Goal: Find specific page/section: Find specific page/section

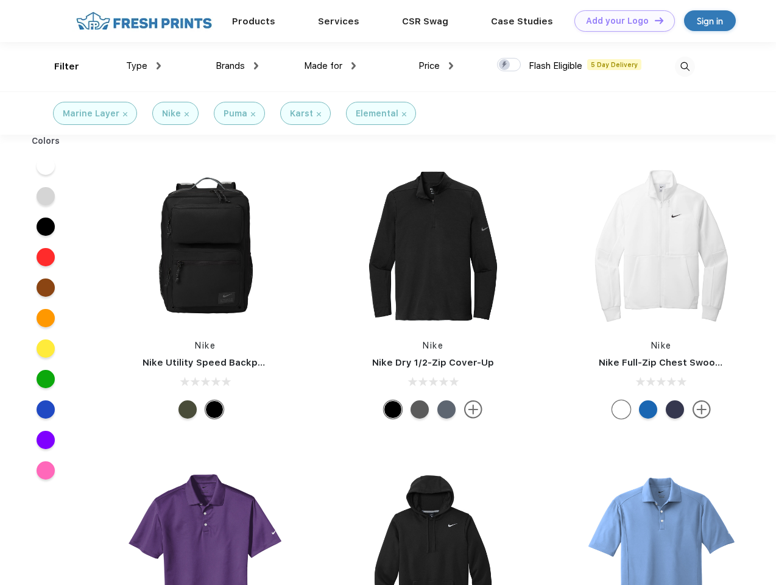
click at [620, 21] on link "Add your Logo Design Tool" at bounding box center [625, 20] width 101 height 21
click at [0, 0] on div "Design Tool" at bounding box center [0, 0] width 0 height 0
click at [654, 20] on link "Add your Logo Design Tool" at bounding box center [625, 20] width 101 height 21
click at [59, 66] on div "Filter" at bounding box center [66, 67] width 25 height 14
click at [144, 66] on span "Type" at bounding box center [136, 65] width 21 height 11
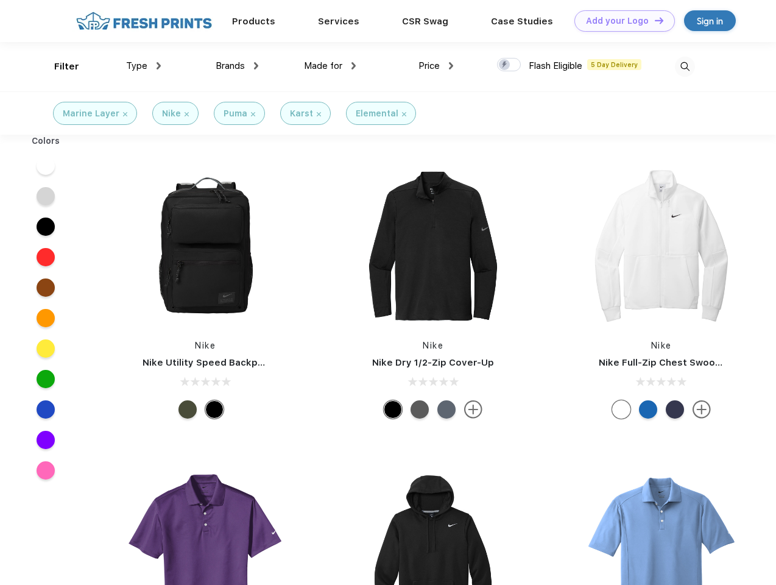
click at [237, 66] on span "Brands" at bounding box center [230, 65] width 29 height 11
click at [330, 66] on span "Made for" at bounding box center [323, 65] width 38 height 11
click at [436, 66] on span "Price" at bounding box center [429, 65] width 21 height 11
click at [509, 65] on div at bounding box center [509, 64] width 24 height 13
click at [505, 65] on input "checkbox" at bounding box center [501, 61] width 8 height 8
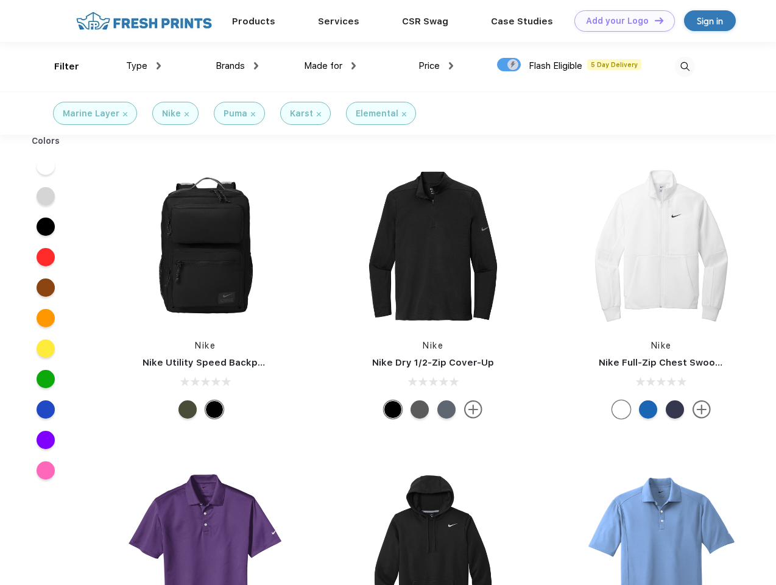
click at [685, 66] on img at bounding box center [685, 67] width 20 height 20
